Goal: Information Seeking & Learning: Learn about a topic

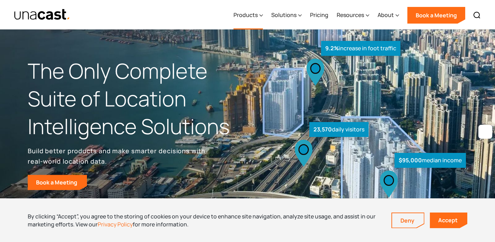
click at [255, 16] on div "Products" at bounding box center [245, 15] width 24 height 8
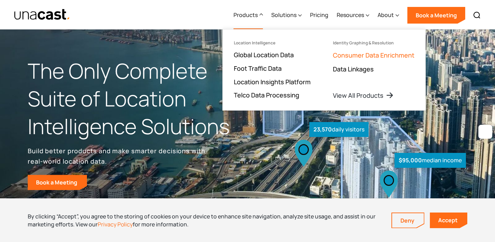
click at [356, 57] on link "Consumer Data Enrichment" at bounding box center [373, 55] width 81 height 8
click at [254, 68] on link "Foot Traffic Data" at bounding box center [258, 68] width 48 height 8
